Goal: Task Accomplishment & Management: Use online tool/utility

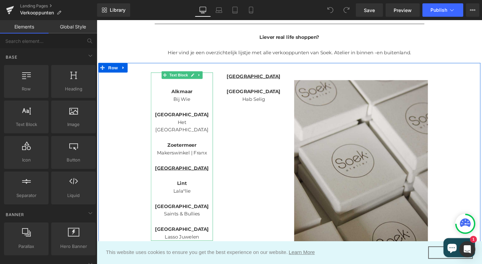
scroll to position [128, 0]
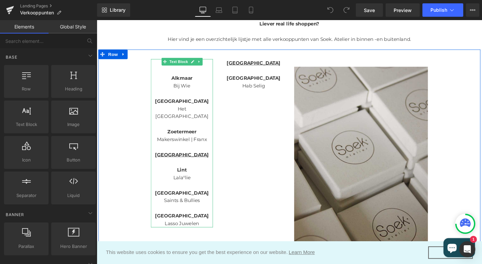
click at [175, 142] on span "Makerswinkel | Franx" at bounding box center [186, 145] width 53 height 6
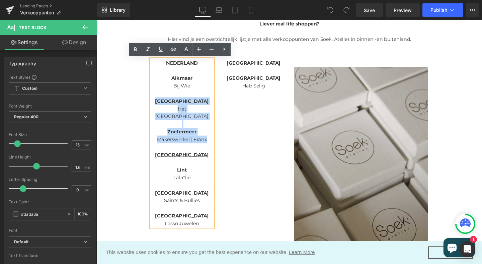
drag, startPoint x: 214, startPoint y: 137, endPoint x: 168, endPoint y: 106, distance: 55.5
click at [168, 106] on div "NEDERLAND Alkmaar Bij Wie Amsterdam Het Faire Oosten Zoetermeer Makerswinkel | …" at bounding box center [186, 149] width 65 height 177
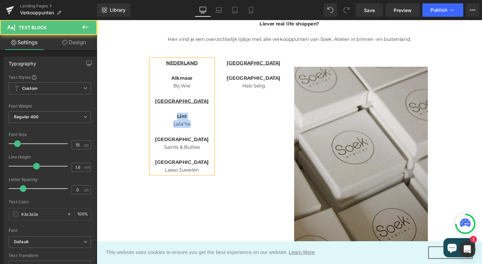
drag, startPoint x: 196, startPoint y: 130, endPoint x: 182, endPoint y: 123, distance: 16.0
click at [182, 123] on div "NEDERLAND Alkmaar Bij Wie BELGIË Lint Lala°lie Oostende Saints & Bullies Leuven…" at bounding box center [186, 121] width 65 height 121
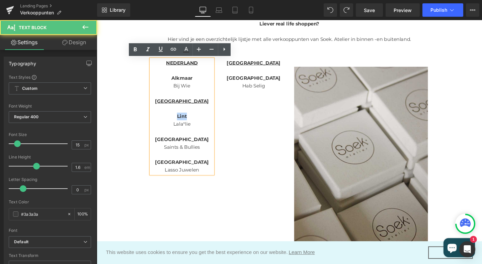
drag, startPoint x: 192, startPoint y: 122, endPoint x: 181, endPoint y: 122, distance: 10.4
click at [181, 122] on p "Lint" at bounding box center [186, 121] width 65 height 8
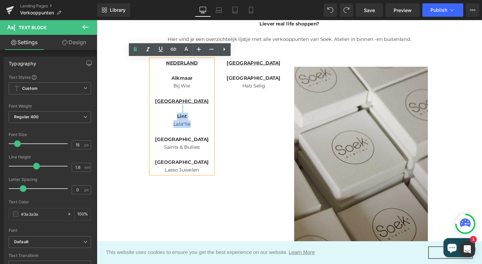
drag, startPoint x: 179, startPoint y: 136, endPoint x: 187, endPoint y: 114, distance: 23.8
click at [187, 114] on div "NEDERLAND Alkmaar Bij Wie BELGIË Lint Lala°lie Oostende Saints & Bullies Leuven…" at bounding box center [186, 121] width 65 height 121
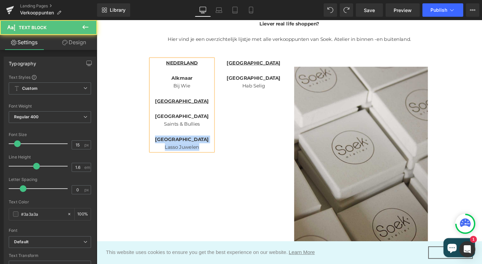
drag, startPoint x: 206, startPoint y: 153, endPoint x: 170, endPoint y: 144, distance: 36.2
click at [170, 144] on div "NEDERLAND Alkmaar Bij Wie BELGIË Oostende Saints & Bullies Leuven Lasso Juwelen" at bounding box center [186, 109] width 65 height 96
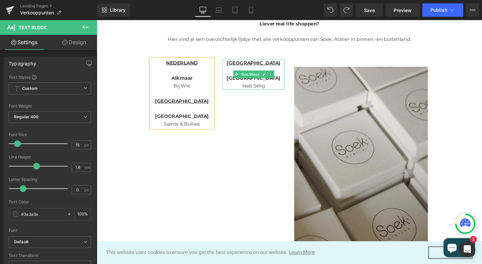
click at [254, 87] on p "Hab Selig" at bounding box center [261, 89] width 65 height 8
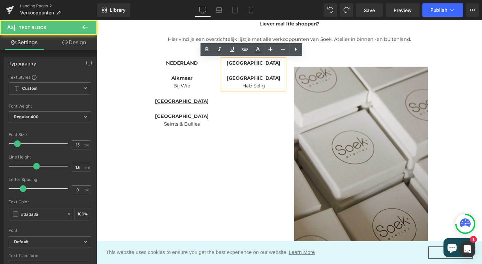
click at [272, 80] on p "Kassel" at bounding box center [261, 81] width 65 height 8
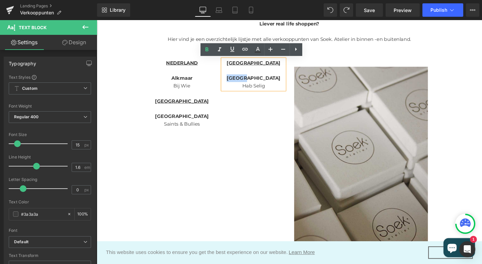
drag, startPoint x: 272, startPoint y: 80, endPoint x: 255, endPoint y: 81, distance: 17.1
click at [255, 81] on p "Kassel" at bounding box center [261, 81] width 65 height 8
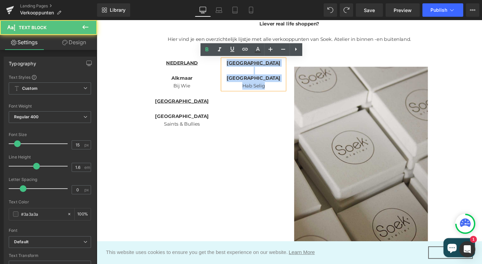
drag, startPoint x: 275, startPoint y: 89, endPoint x: 237, endPoint y: 68, distance: 43.9
click at [237, 68] on div "DUITSLAND Kassel Hab Selig" at bounding box center [261, 77] width 65 height 32
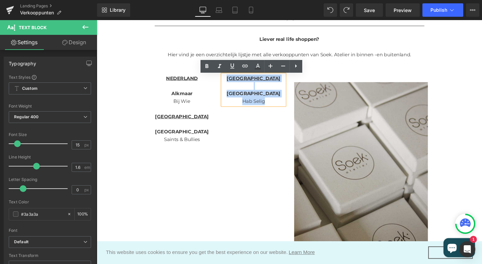
scroll to position [109, 0]
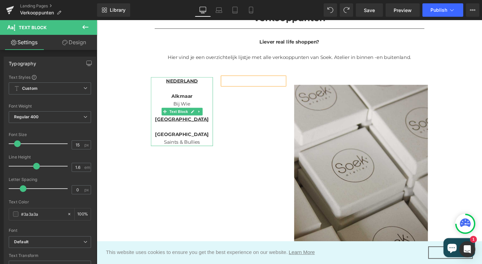
click at [203, 148] on span "Saints & Bullies" at bounding box center [187, 148] width 38 height 6
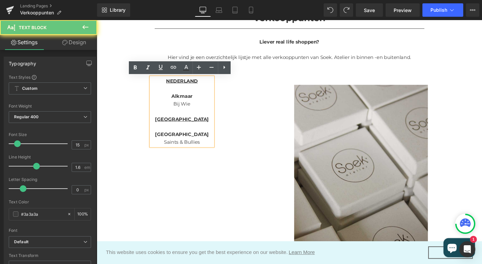
click at [207, 148] on p "Saints & Bullies" at bounding box center [186, 148] width 65 height 8
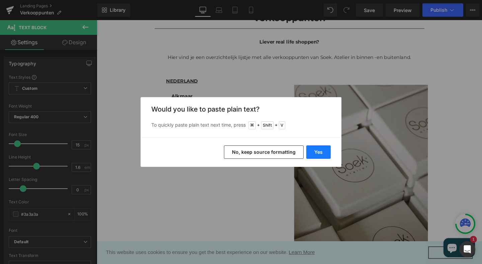
click at [315, 148] on button "Yes" at bounding box center [318, 151] width 24 height 13
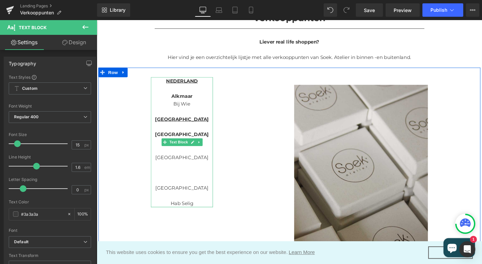
click at [185, 166] on span "DUITSLAND" at bounding box center [186, 164] width 56 height 6
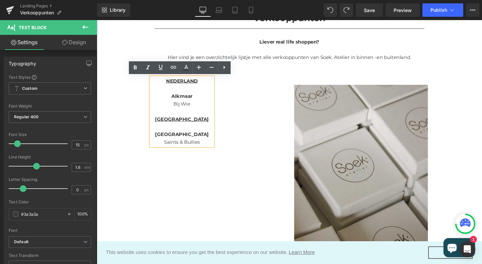
click at [204, 146] on span "Saints & Bullies" at bounding box center [187, 148] width 38 height 6
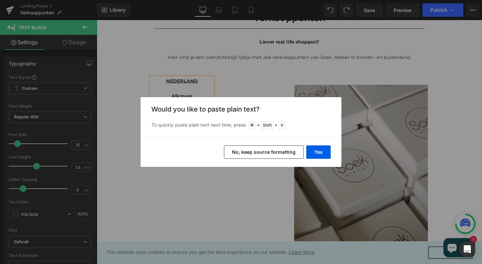
click at [286, 154] on button "No, keep source formatting" at bounding box center [264, 151] width 80 height 13
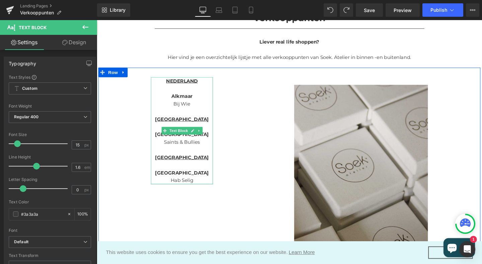
click at [192, 179] on span "Kassel" at bounding box center [186, 180] width 57 height 6
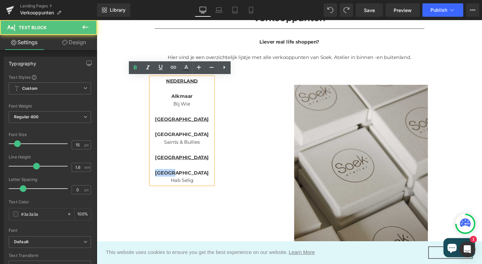
drag, startPoint x: 195, startPoint y: 180, endPoint x: 176, endPoint y: 180, distance: 18.1
click at [176, 180] on p "Kassel" at bounding box center [186, 180] width 65 height 8
drag, startPoint x: 199, startPoint y: 190, endPoint x: 174, endPoint y: 189, distance: 24.5
click at [174, 189] on p "Hab Selig" at bounding box center [186, 189] width 65 height 8
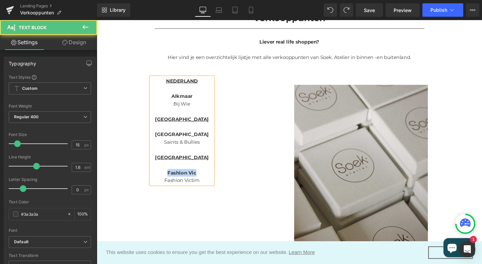
drag, startPoint x: 199, startPoint y: 181, endPoint x: 171, endPoint y: 181, distance: 27.8
click at [171, 181] on p "Fashion Vic" at bounding box center [186, 180] width 65 height 8
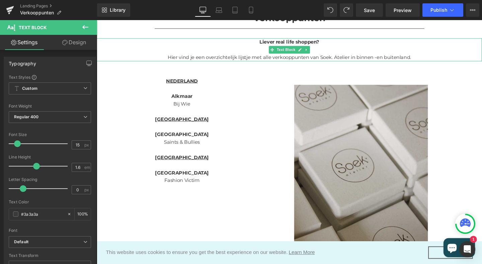
click at [106, 48] on p at bounding box center [299, 51] width 405 height 8
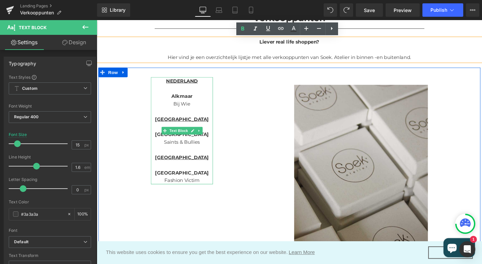
click at [190, 107] on p "Bij Wie" at bounding box center [186, 108] width 65 height 8
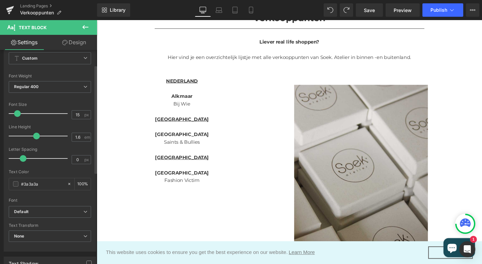
scroll to position [31, 0]
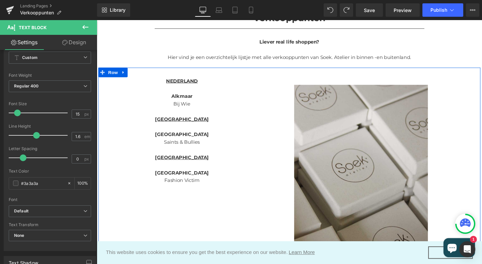
click at [236, 102] on div "NEDERLAND Alkmaar Bij Wie BELGIË Oostende Saints & Bullies DUITSLAND Wuppertal …" at bounding box center [299, 186] width 402 height 232
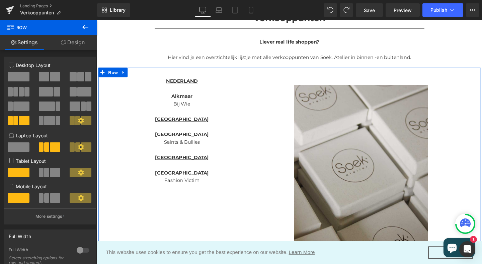
click at [117, 94] on div "NEDERLAND Alkmaar Bij Wie BELGIË Oostende Saints & Bullies DUITSLAND Wuppertal …" at bounding box center [299, 186] width 402 height 232
click at [46, 78] on span at bounding box center [44, 76] width 10 height 9
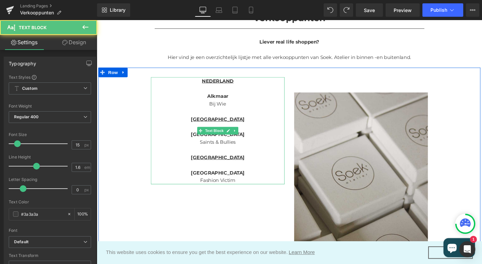
click at [217, 83] on u "NEDERLAND" at bounding box center [224, 84] width 33 height 6
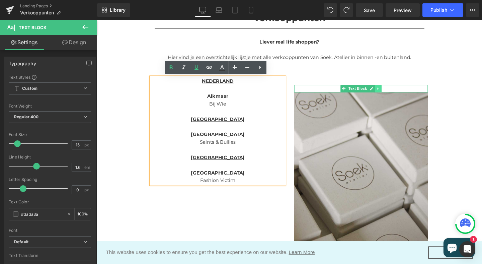
click at [393, 91] on icon at bounding box center [393, 92] width 4 height 4
click at [396, 92] on icon at bounding box center [396, 92] width 4 height 4
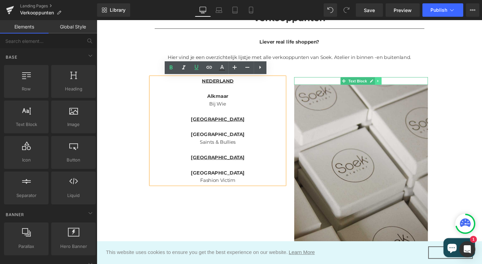
click at [392, 84] on icon at bounding box center [392, 84] width 1 height 2
click at [396, 84] on icon at bounding box center [396, 84] width 4 height 4
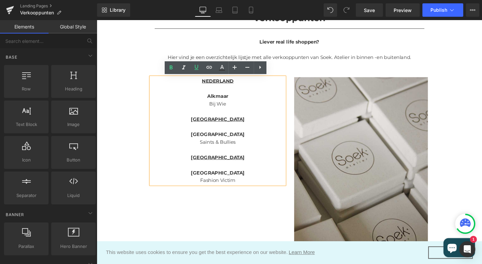
click at [245, 187] on p "Fashion Victim" at bounding box center [224, 189] width 141 height 8
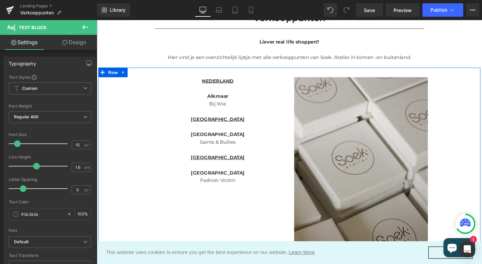
click at [117, 190] on div "NEDERLAND Alkmaar Bij Wie BELGIË Oostende Saints & Bullies DUITSLAND Wuppertal …" at bounding box center [299, 182] width 402 height 224
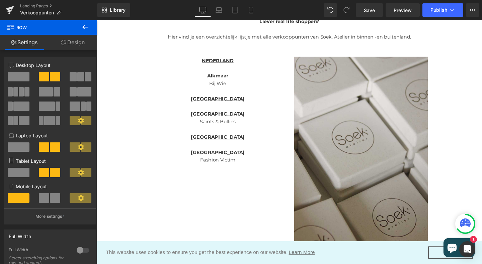
scroll to position [130, 0]
click at [442, 10] on span "Publish" at bounding box center [439, 9] width 17 height 5
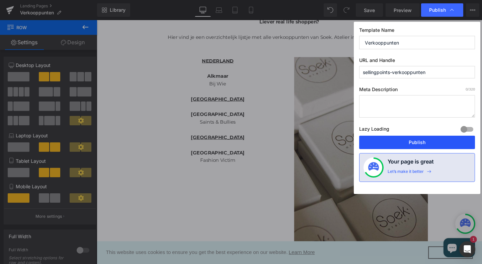
click at [416, 143] on button "Publish" at bounding box center [417, 142] width 116 height 13
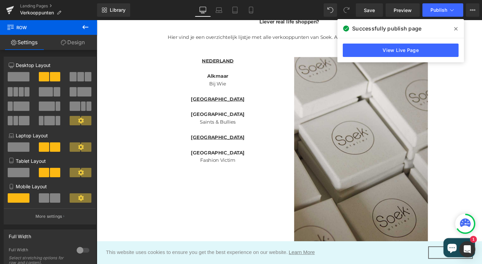
click at [456, 28] on icon at bounding box center [455, 28] width 3 height 3
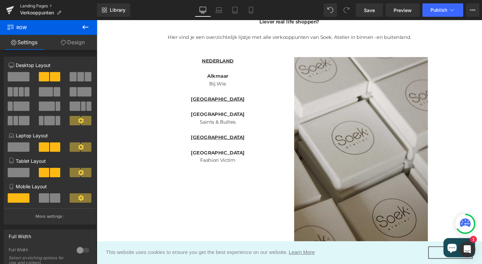
click at [34, 8] on link "Landing Pages" at bounding box center [58, 5] width 77 height 5
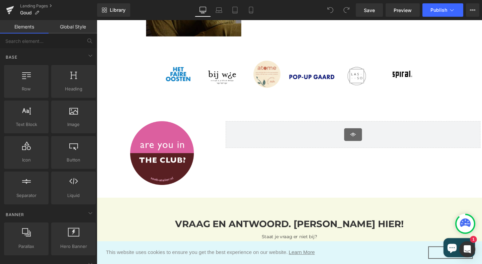
scroll to position [645, 0]
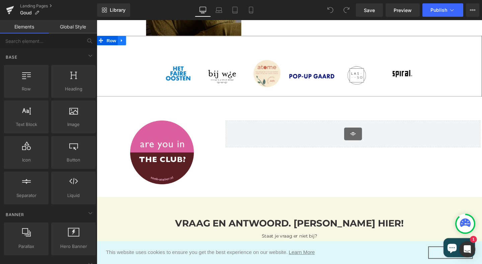
click at [122, 44] on icon at bounding box center [123, 41] width 5 height 5
click at [142, 43] on icon at bounding box center [140, 41] width 5 height 5
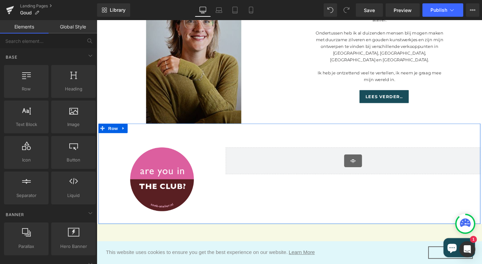
scroll to position [547, 0]
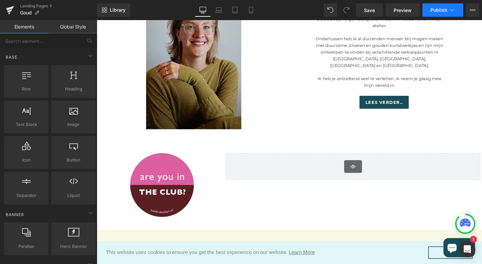
click at [437, 11] on span "Publish" at bounding box center [439, 9] width 17 height 5
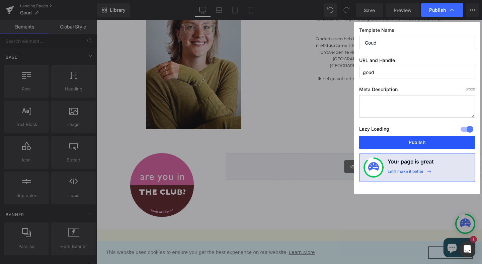
click at [412, 141] on button "Publish" at bounding box center [417, 142] width 116 height 13
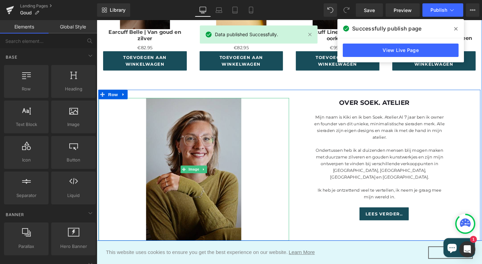
scroll to position [406, 0]
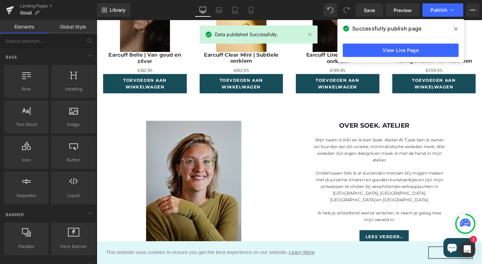
click at [457, 29] on icon at bounding box center [455, 28] width 3 height 3
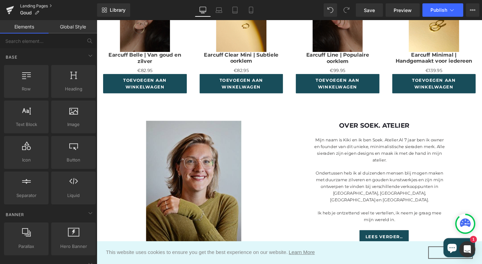
click at [26, 5] on link "Landing Pages" at bounding box center [58, 5] width 77 height 5
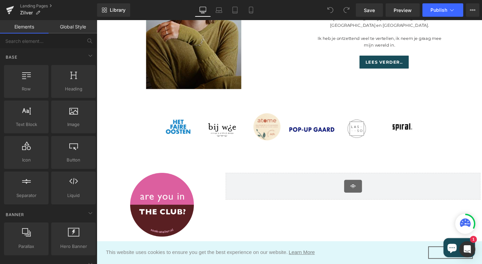
scroll to position [592, 0]
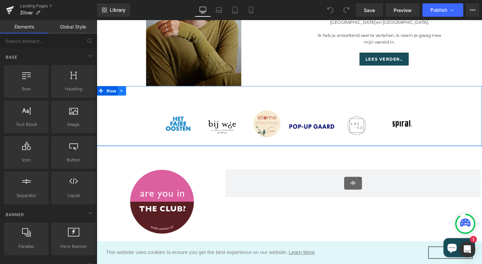
click at [124, 95] on icon at bounding box center [123, 94] width 5 height 5
click at [141, 97] on link at bounding box center [140, 94] width 9 height 10
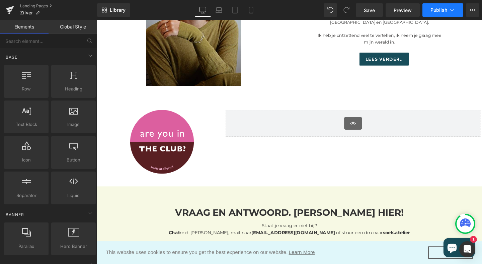
click at [437, 9] on span "Publish" at bounding box center [439, 9] width 17 height 5
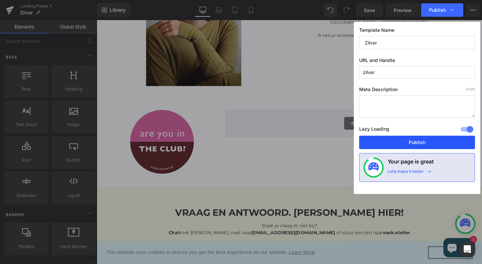
click at [419, 142] on button "Publish" at bounding box center [417, 142] width 116 height 13
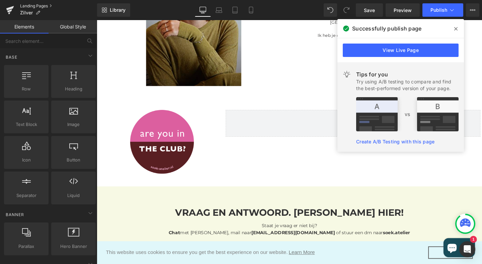
click at [31, 5] on link "Landing Pages" at bounding box center [58, 5] width 77 height 5
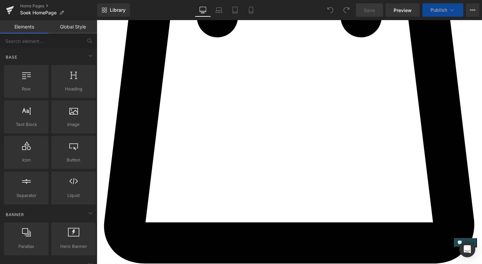
scroll to position [712, 0]
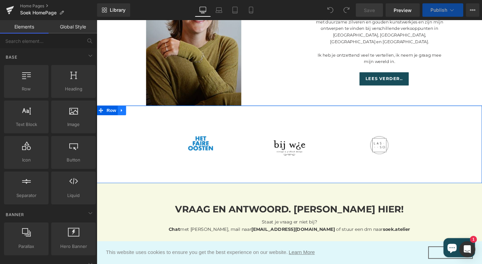
click at [123, 116] on icon at bounding box center [123, 114] width 5 height 5
click at [140, 117] on icon at bounding box center [140, 115] width 5 height 5
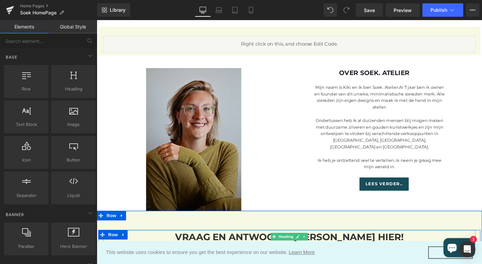
scroll to position [599, 0]
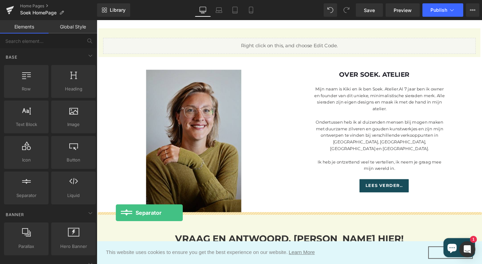
drag, startPoint x: 117, startPoint y: 206, endPoint x: 117, endPoint y: 223, distance: 16.4
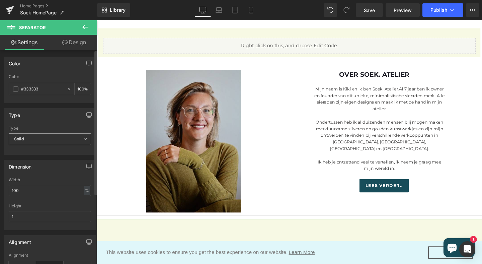
click at [83, 138] on icon at bounding box center [85, 139] width 4 height 4
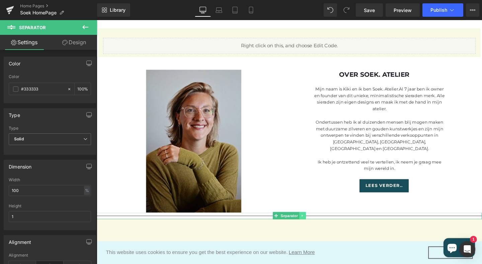
click at [312, 225] on icon at bounding box center [313, 226] width 4 height 4
click at [319, 225] on link at bounding box center [316, 226] width 7 height 8
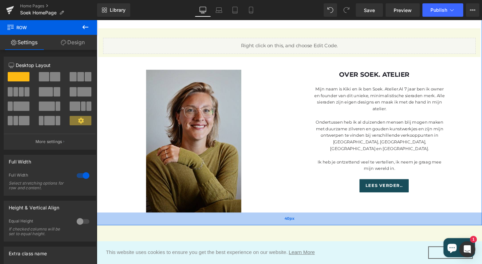
drag, startPoint x: 273, startPoint y: 221, endPoint x: 273, endPoint y: 234, distance: 13.1
click at [273, 234] on div "40px" at bounding box center [299, 228] width 405 height 13
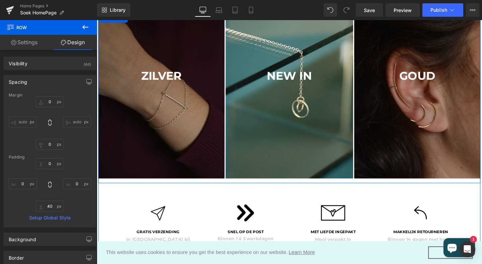
scroll to position [50, 0]
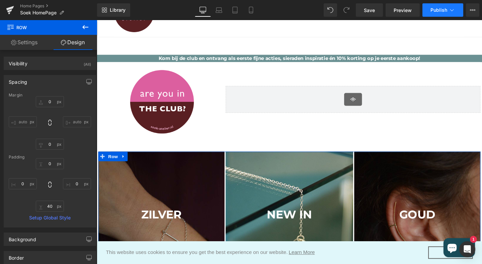
click at [438, 9] on span "Publish" at bounding box center [439, 9] width 17 height 5
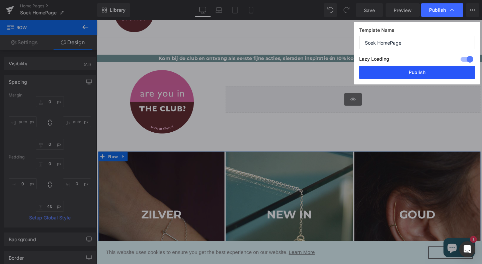
click at [415, 74] on button "Publish" at bounding box center [417, 72] width 116 height 13
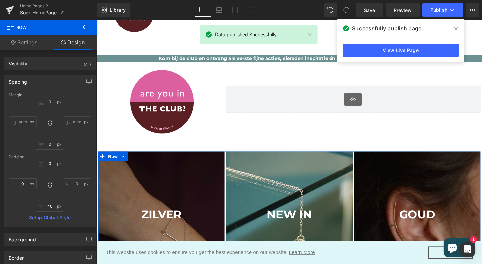
click at [455, 29] on icon at bounding box center [455, 28] width 3 height 3
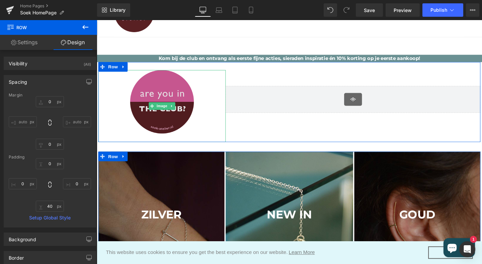
scroll to position [0, 0]
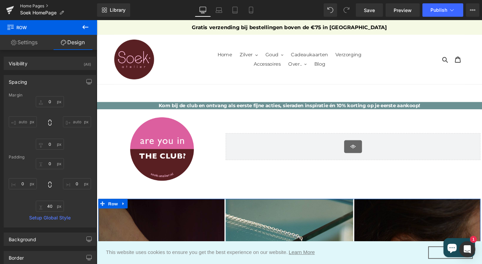
click at [27, 5] on link "Home Pages" at bounding box center [58, 5] width 77 height 5
